Goal: Task Accomplishment & Management: Use online tool/utility

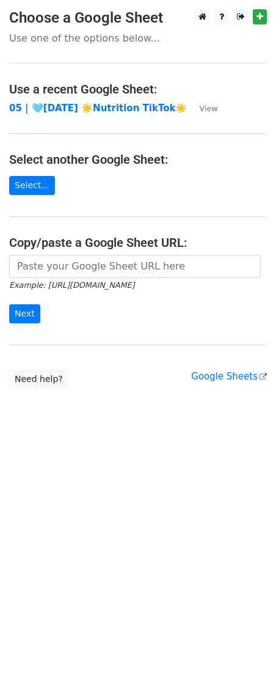
click at [101, 246] on h4 "Copy/paste a Google Sheet URL:" at bounding box center [138, 242] width 258 height 15
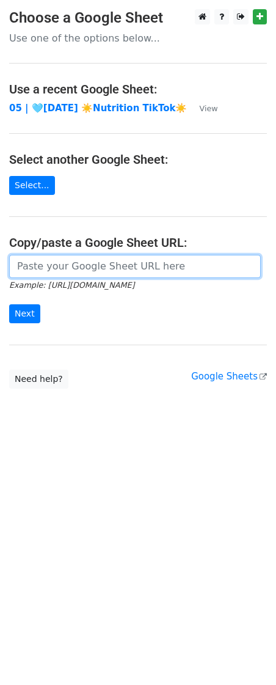
click at [101, 275] on input "url" at bounding box center [135, 266] width 252 height 23
paste input "https://docs.google.com/spreadsheets/d/14Mh_2PZcXmG-V_iE7ucTcJyvecccJcfp8zG4uys…"
type input "https://docs.google.com/spreadsheets/d/14Mh_2PZcXmG-V_iE7ucTcJyvecccJcfp8zG4uys…"
click at [9, 304] on input "Next" at bounding box center [24, 313] width 31 height 19
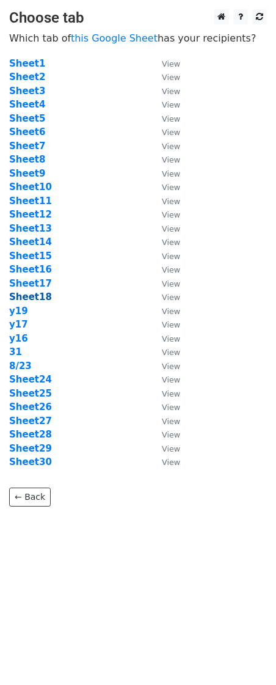
click at [34, 300] on strong "Sheet18" at bounding box center [30, 297] width 43 height 11
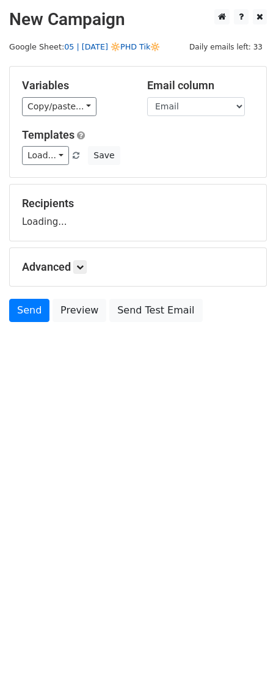
click at [122, 43] on link "05 | AUG 23 🔆PHD Tik🔆" at bounding box center [112, 46] width 96 height 9
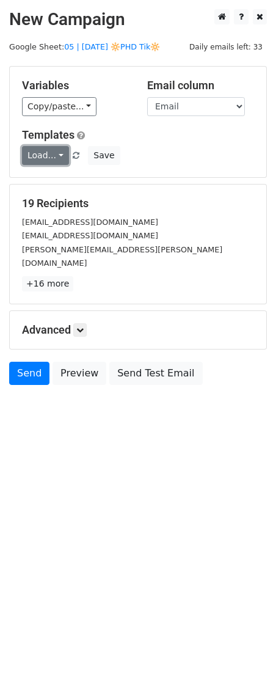
click at [54, 164] on link "Load..." at bounding box center [45, 155] width 47 height 19
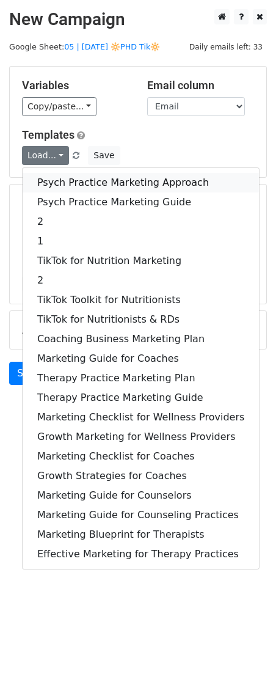
click at [56, 177] on link "Psych Practice Marketing Approach" at bounding box center [141, 183] width 237 height 20
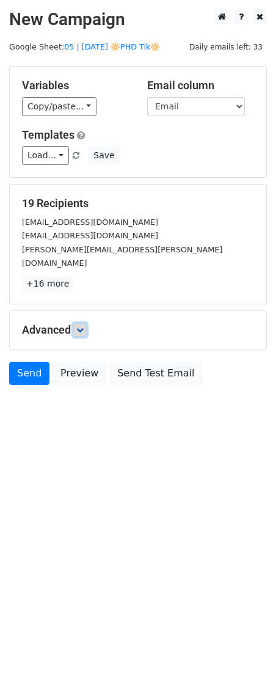
click at [87, 323] on link at bounding box center [79, 329] width 13 height 13
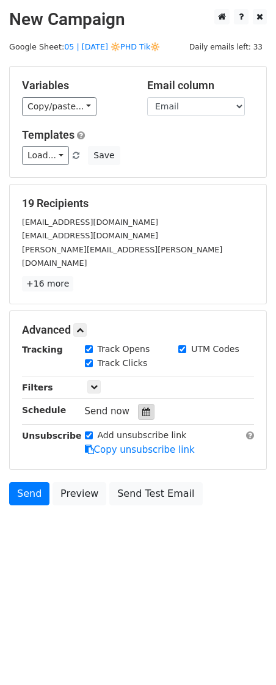
click at [142, 408] on icon at bounding box center [146, 412] width 8 height 9
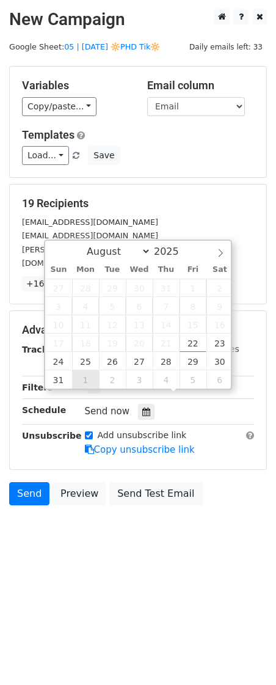
type input "2025-09-01 12:00"
select select "8"
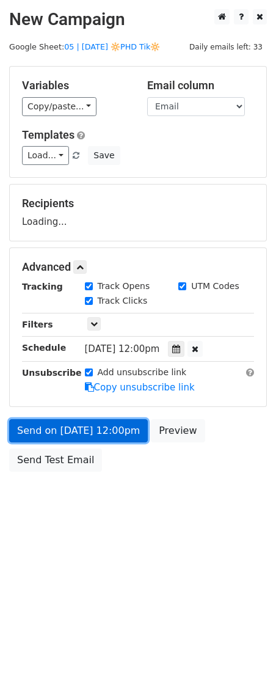
click at [83, 430] on link "Send on Sep 1 at 12:00pm" at bounding box center [78, 430] width 139 height 23
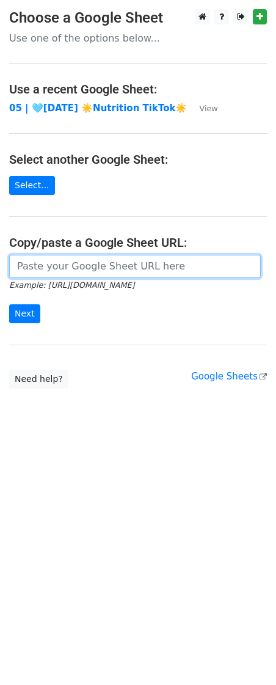
click at [95, 267] on input "url" at bounding box center [135, 266] width 252 height 23
paste input "https://docs.google.com/spreadsheets/d/14Mh_2PZcXmG-V_iE7ucTcJyvecccJcfp8zG4uys…"
type input "https://docs.google.com/spreadsheets/d/14Mh_2PZcXmG-V_iE7ucTcJyvecccJcfp8zG4uys…"
click at [9, 304] on input "Next" at bounding box center [24, 313] width 31 height 19
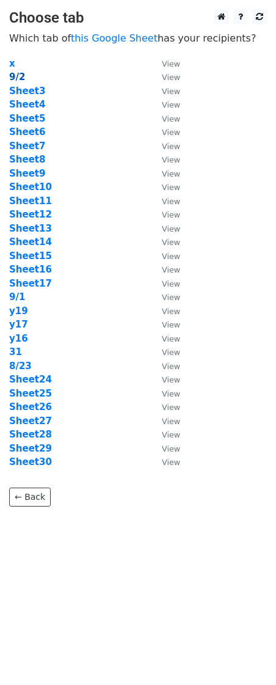
click at [20, 79] on strong "9/2" at bounding box center [17, 77] width 16 height 11
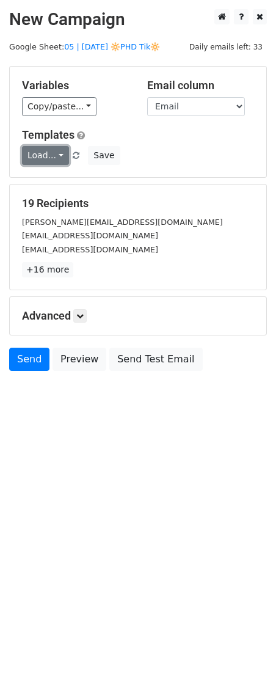
click at [52, 161] on link "Load..." at bounding box center [45, 155] width 47 height 19
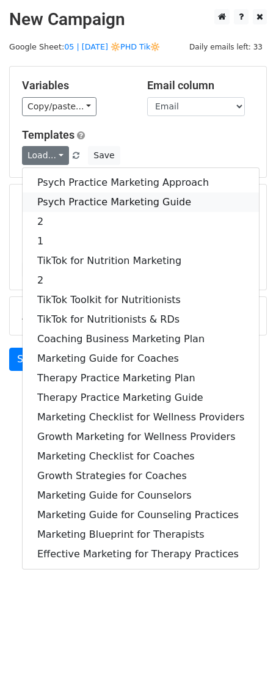
click at [60, 202] on link "Psych Practice Marketing Guide" at bounding box center [141, 203] width 237 height 20
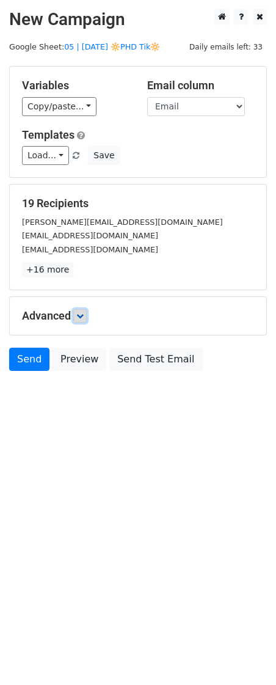
click at [81, 314] on icon at bounding box center [79, 315] width 7 height 7
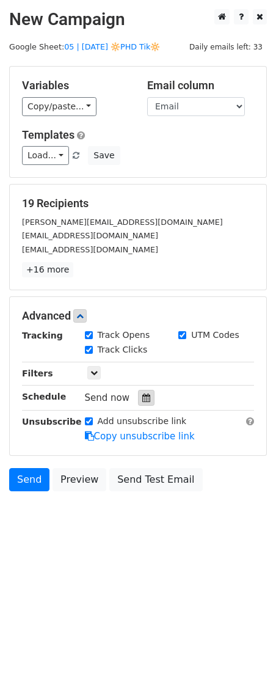
click at [143, 401] on icon at bounding box center [146, 398] width 8 height 9
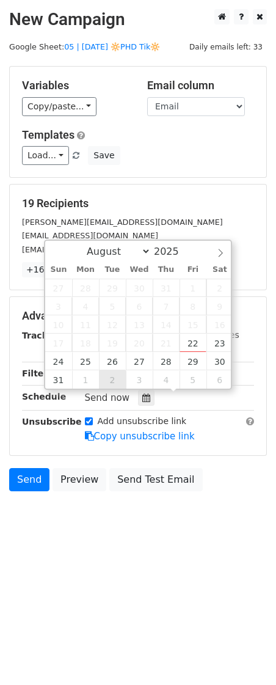
type input "[DATE] 12:00"
select select "8"
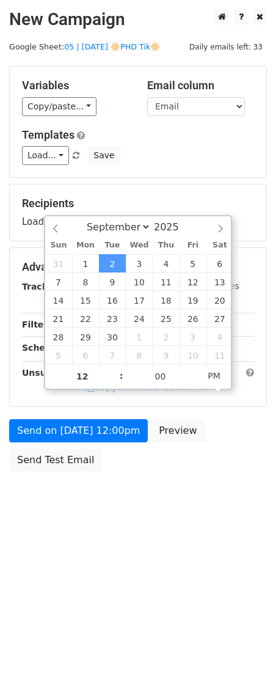
click at [99, 454] on div "Send on [DATE] 12:00pm Preview Send Test Email" at bounding box center [138, 448] width 276 height 59
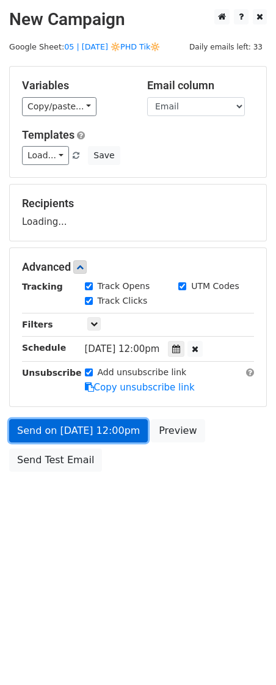
click at [100, 436] on link "Send on [DATE] 12:00pm" at bounding box center [78, 430] width 139 height 23
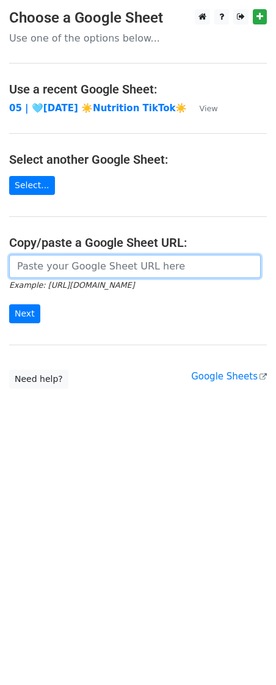
click at [135, 259] on input "url" at bounding box center [135, 266] width 252 height 23
paste input "[URL][DOMAIN_NAME]"
type input "[URL][DOMAIN_NAME]"
click at [9, 304] on input "Next" at bounding box center [24, 313] width 31 height 19
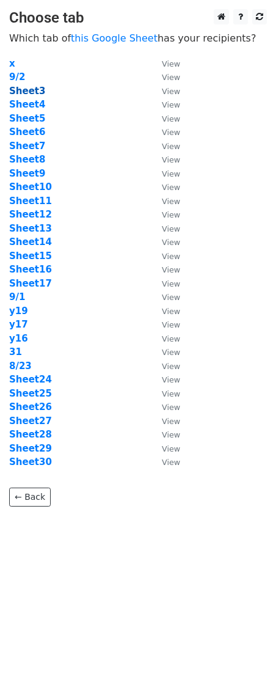
click at [28, 94] on strong "Sheet3" at bounding box center [27, 91] width 36 height 11
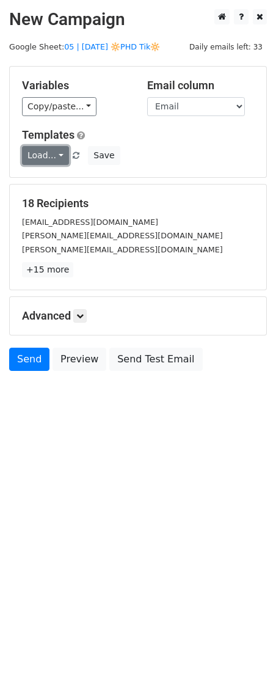
click at [50, 160] on link "Load..." at bounding box center [45, 155] width 47 height 19
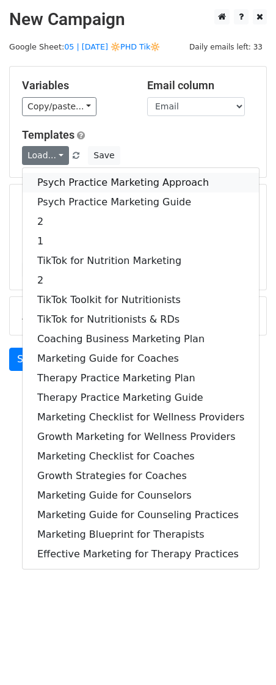
click at [54, 180] on link "Psych Practice Marketing Approach" at bounding box center [141, 183] width 237 height 20
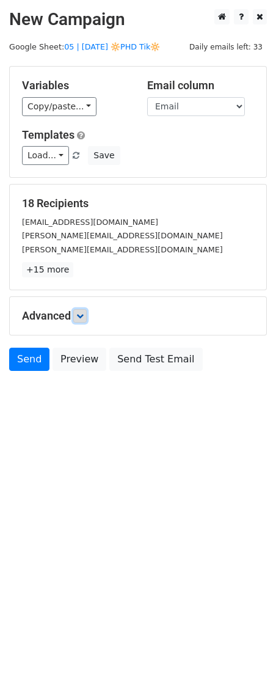
click at [84, 317] on icon at bounding box center [79, 315] width 7 height 7
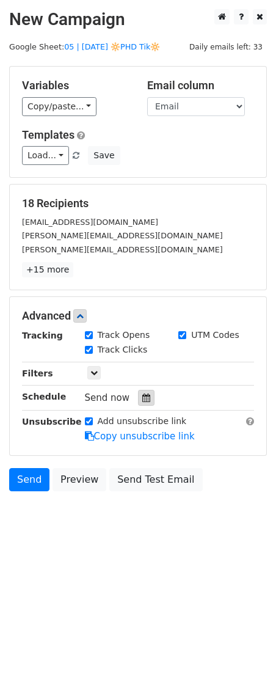
click at [144, 394] on icon at bounding box center [146, 398] width 8 height 9
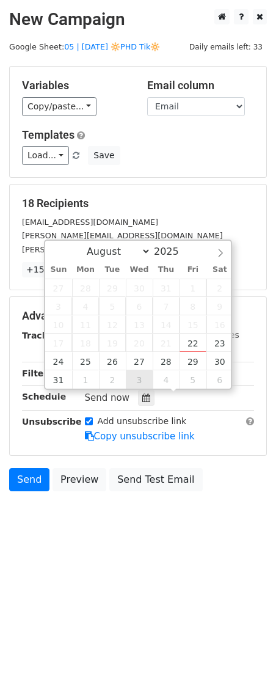
type input "2025-09-03 12:00"
select select "8"
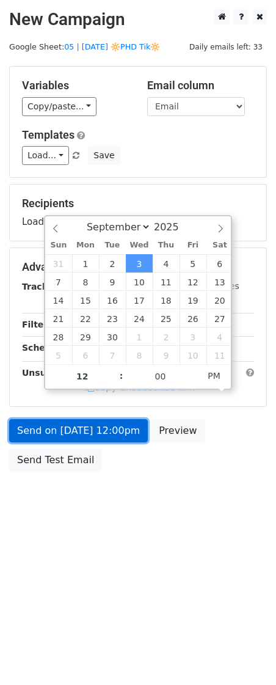
click at [114, 435] on link "Send on Sep 3 at 12:00pm" at bounding box center [78, 430] width 139 height 23
